Goal: Information Seeking & Learning: Learn about a topic

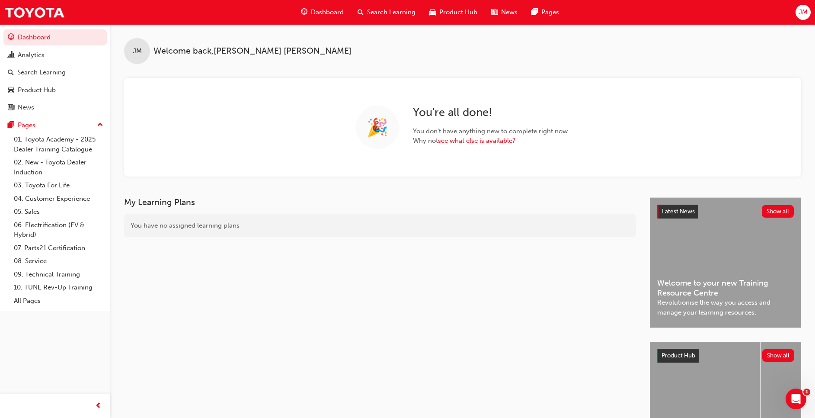
click at [398, 10] on span "Search Learning" at bounding box center [391, 12] width 48 height 10
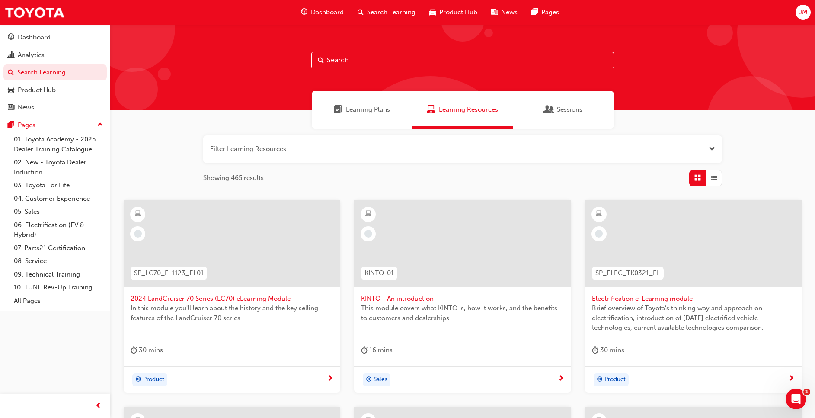
click at [338, 60] on input "text" at bounding box center [462, 60] width 303 height 16
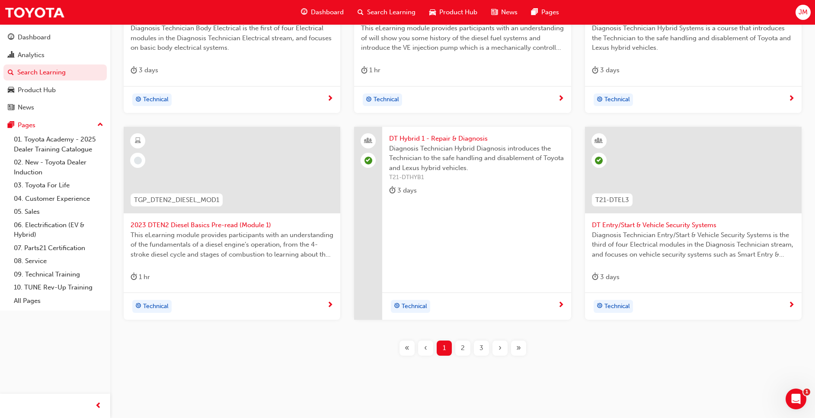
scroll to position [288, 0]
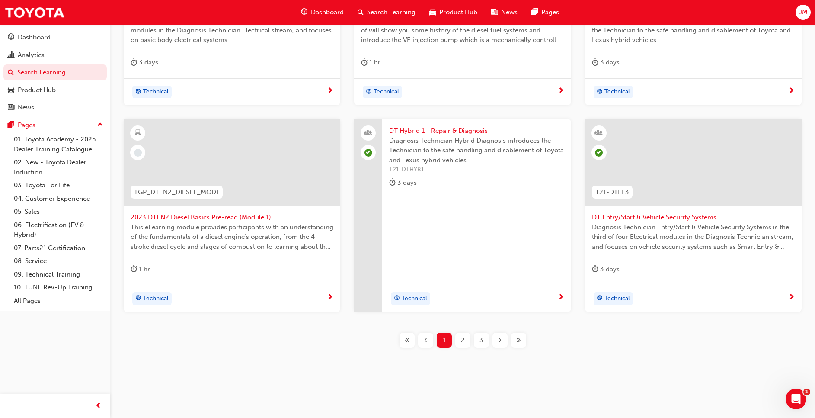
type input "DT"
click at [467, 344] on div "2" at bounding box center [462, 340] width 15 height 15
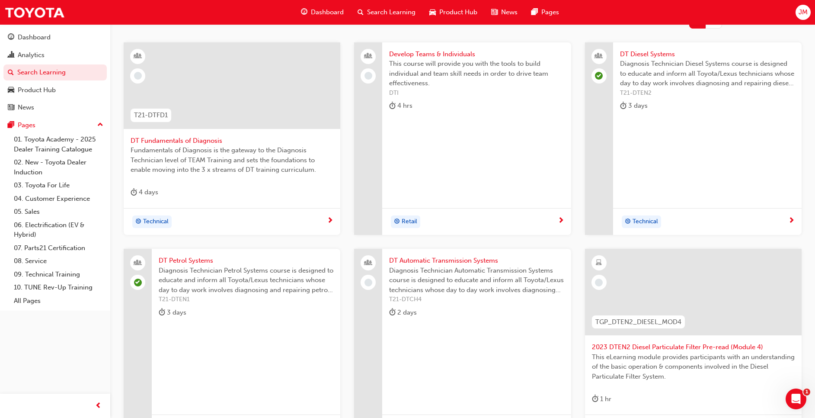
scroll to position [288, 0]
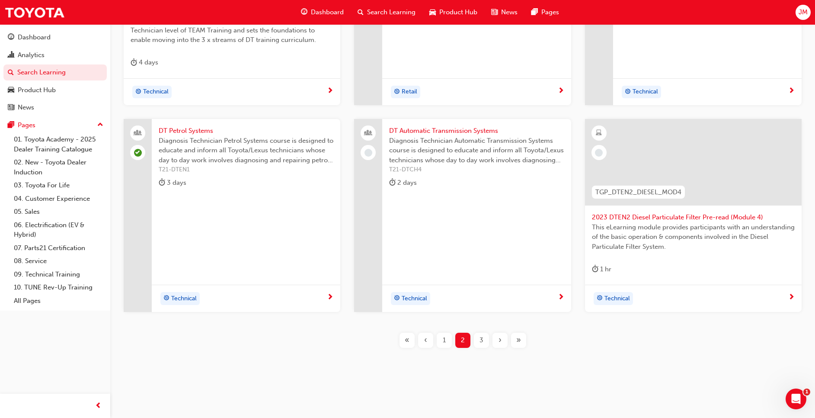
click at [483, 340] on span "3" at bounding box center [482, 340] width 4 height 10
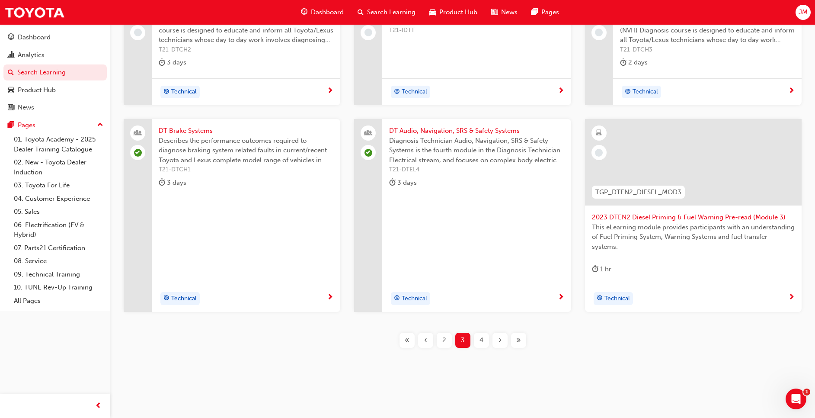
click at [242, 262] on div "DT Brake Systems Describes the performance outcomes required to diagnose brakin…" at bounding box center [246, 215] width 189 height 193
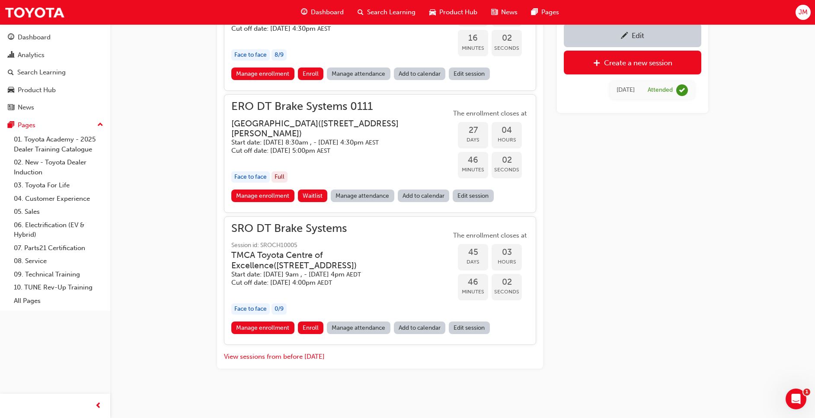
scroll to position [743, 0]
click at [317, 360] on button "View sessions from before [DATE]" at bounding box center [274, 357] width 101 height 10
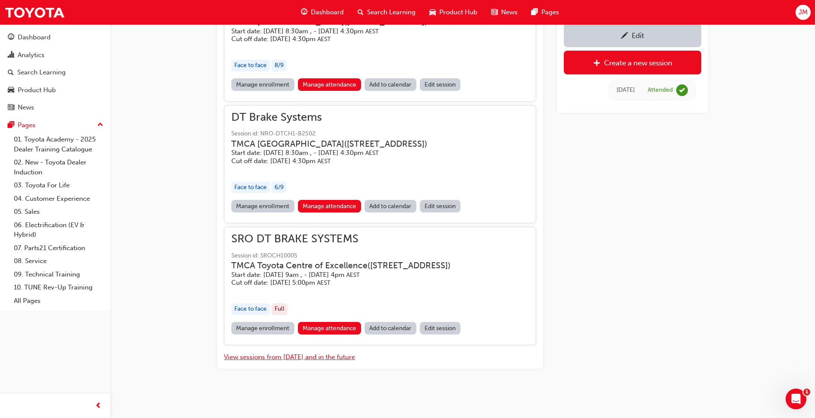
scroll to position [8275, 0]
click at [330, 91] on link "Manage attendance" at bounding box center [330, 84] width 64 height 13
